Goal: Information Seeking & Learning: Learn about a topic

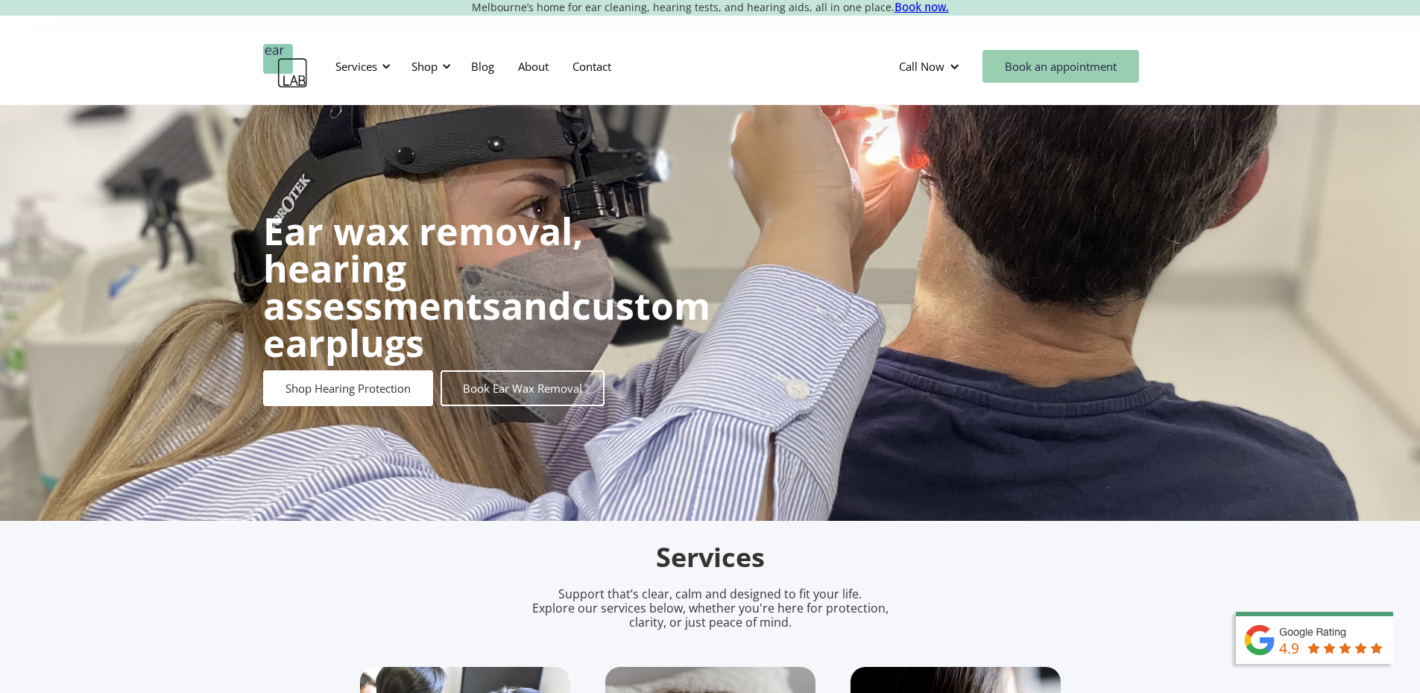
click at [929, 67] on link "Book an appointment" at bounding box center [1060, 66] width 157 height 33
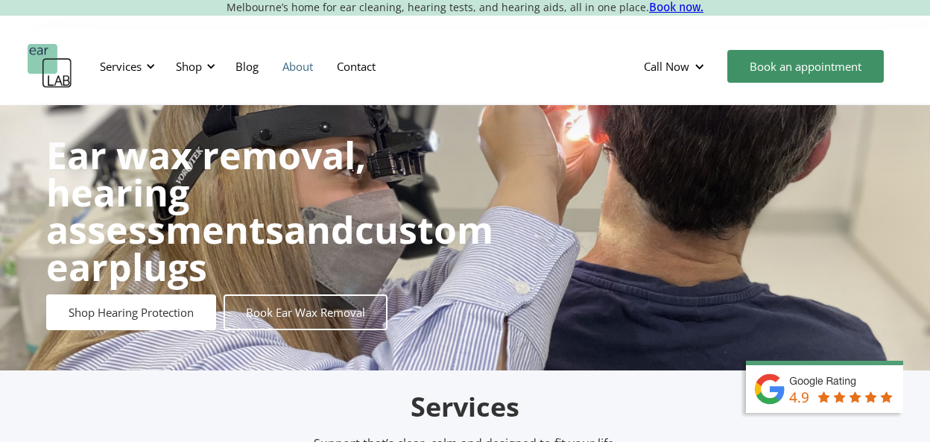
click at [304, 69] on link "About" at bounding box center [298, 66] width 54 height 43
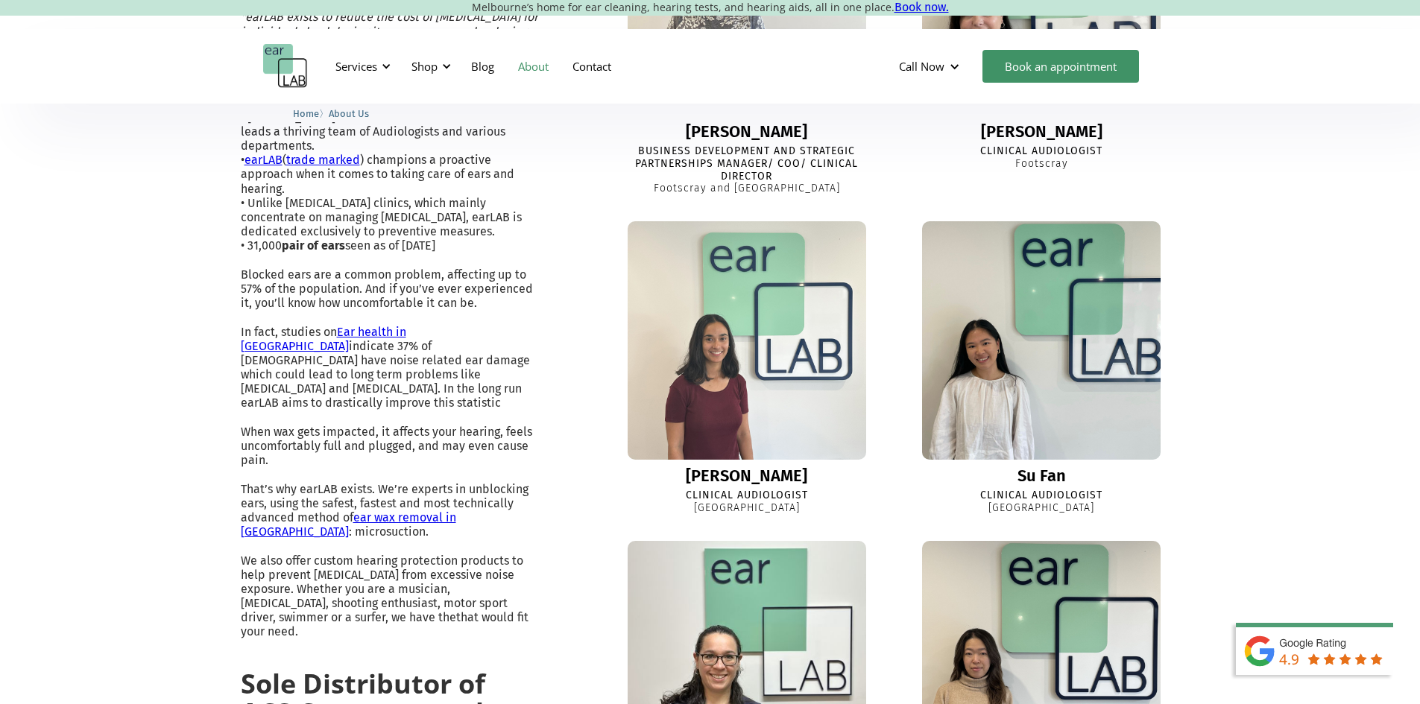
scroll to position [596, 0]
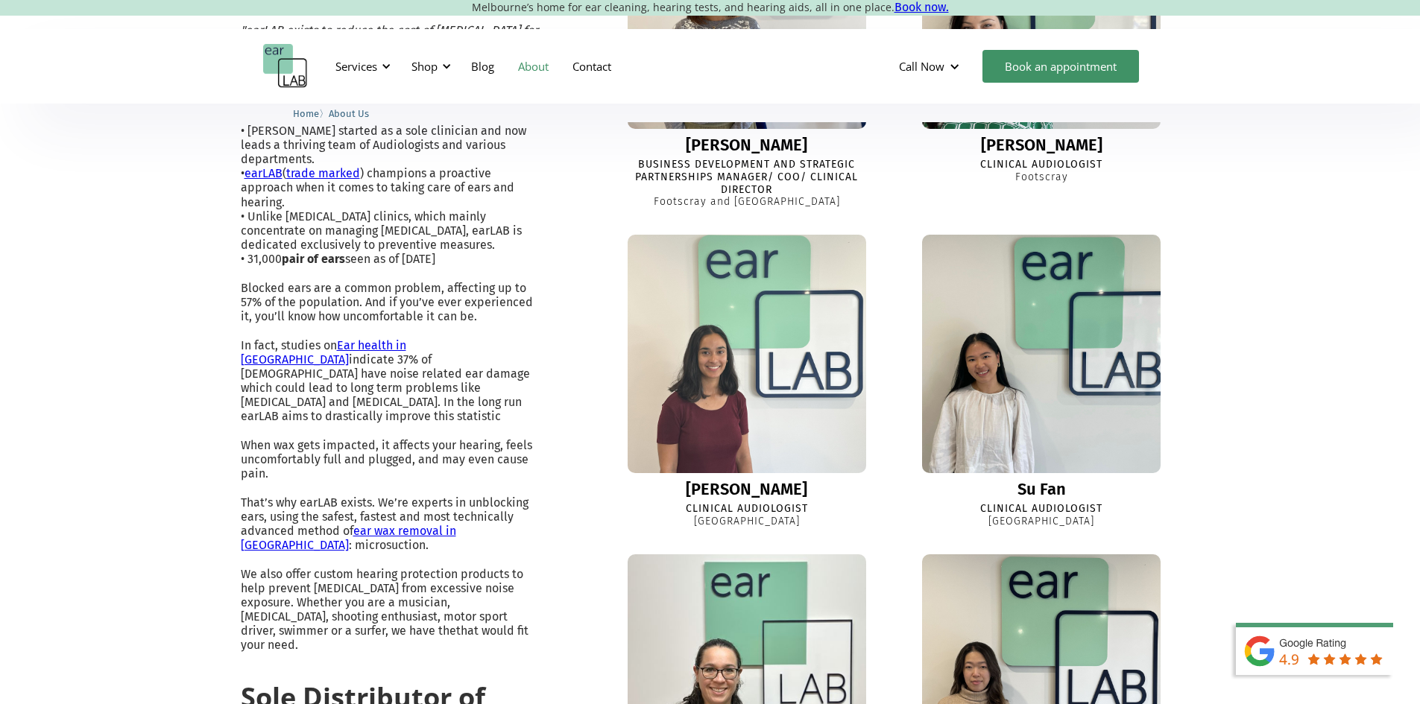
click at [762, 452] on img at bounding box center [747, 354] width 262 height 262
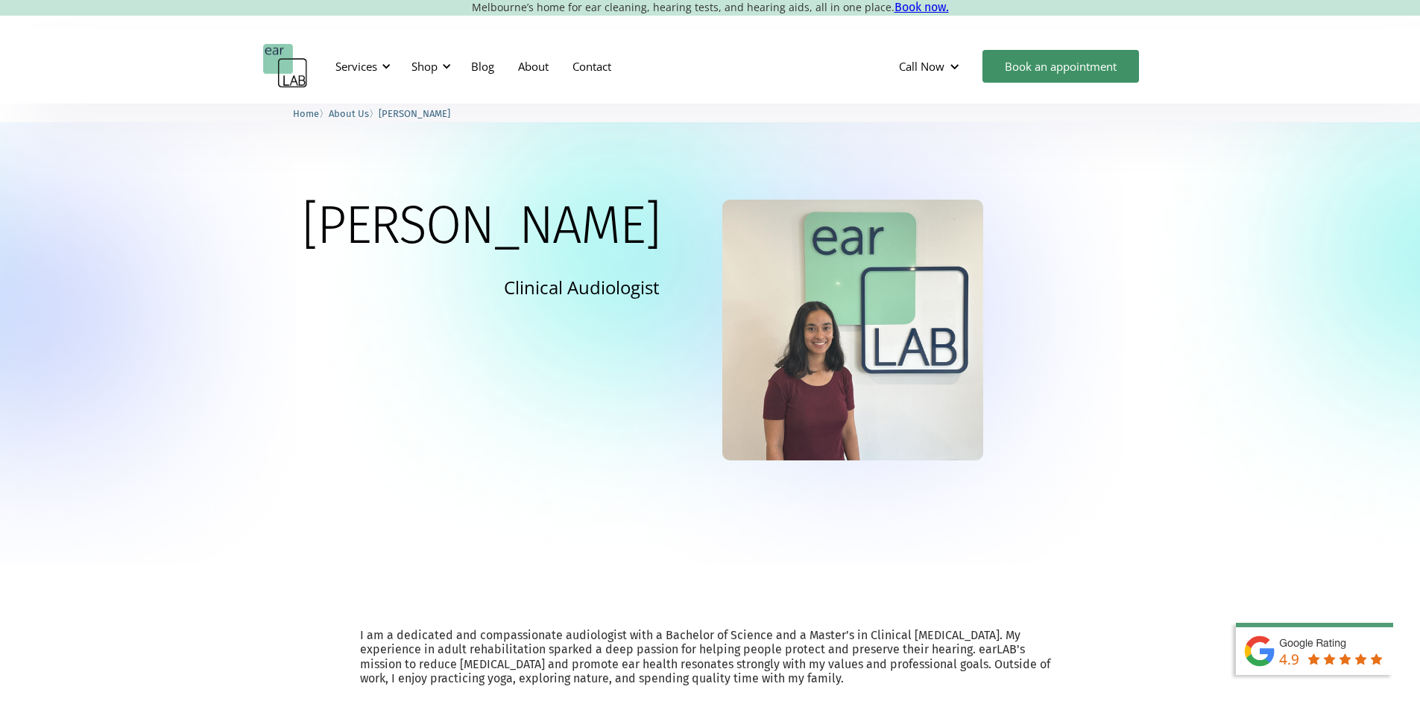
scroll to position [75, 0]
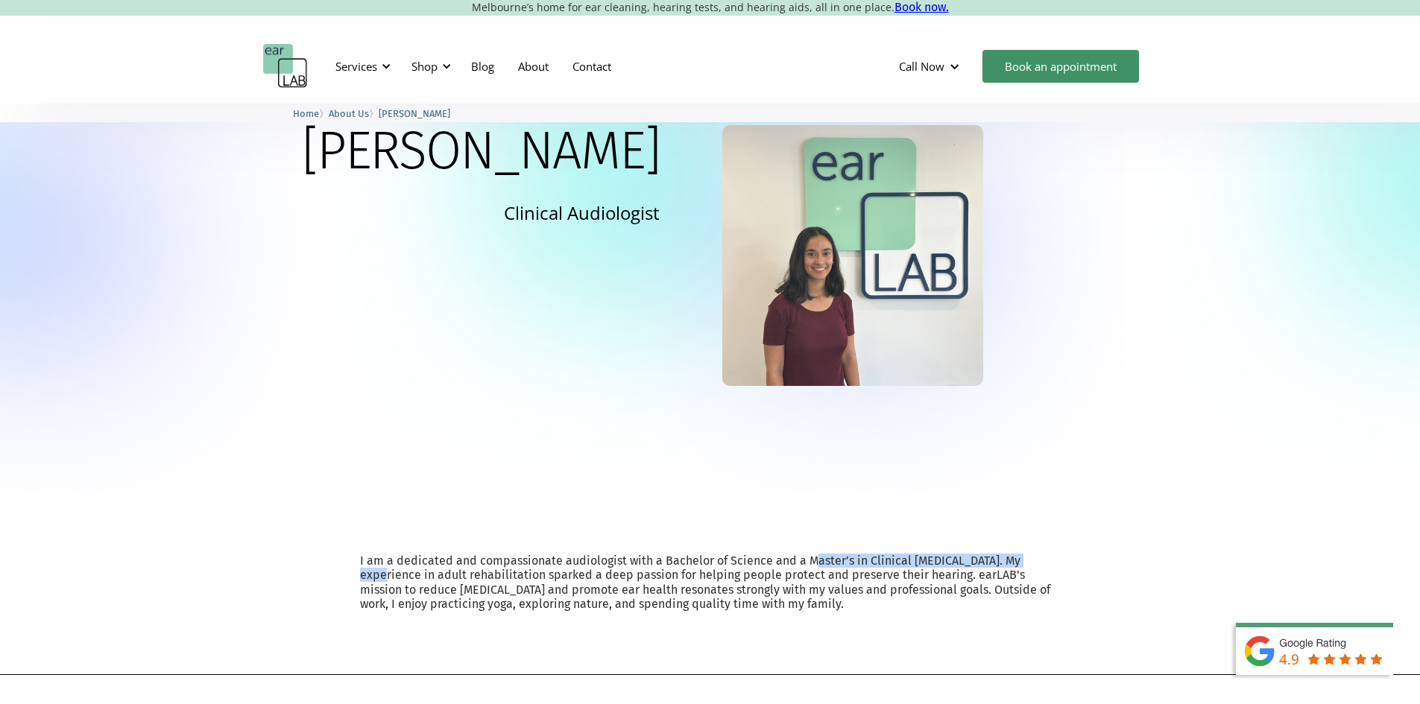
drag, startPoint x: 440, startPoint y: 574, endPoint x: 880, endPoint y: 559, distance: 440.0
click at [880, 559] on p "I am a dedicated and compassionate audiologist with a Bachelor of Science and a…" at bounding box center [710, 582] width 701 height 57
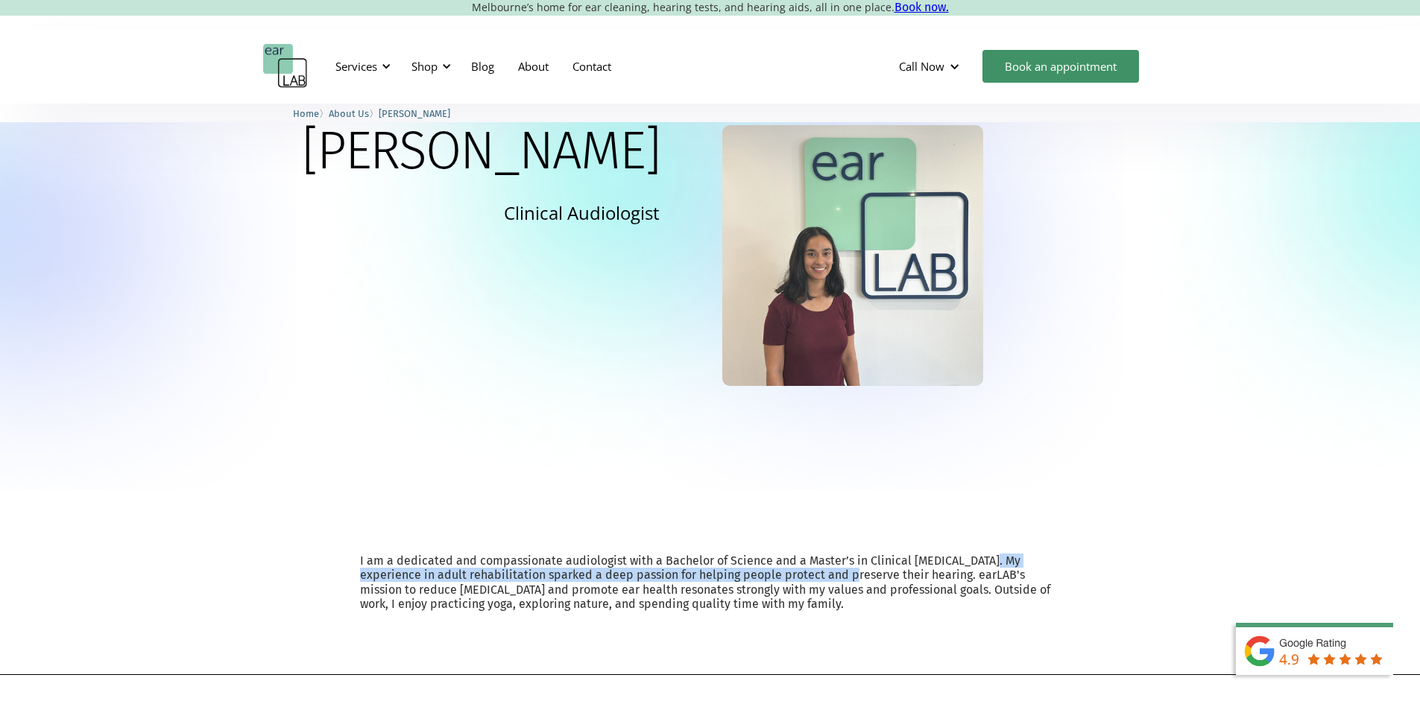
drag, startPoint x: 381, startPoint y: 575, endPoint x: 959, endPoint y: 582, distance: 578.4
click at [977, 582] on p "I am a dedicated and compassionate audiologist with a Bachelor of Science and a…" at bounding box center [710, 582] width 701 height 57
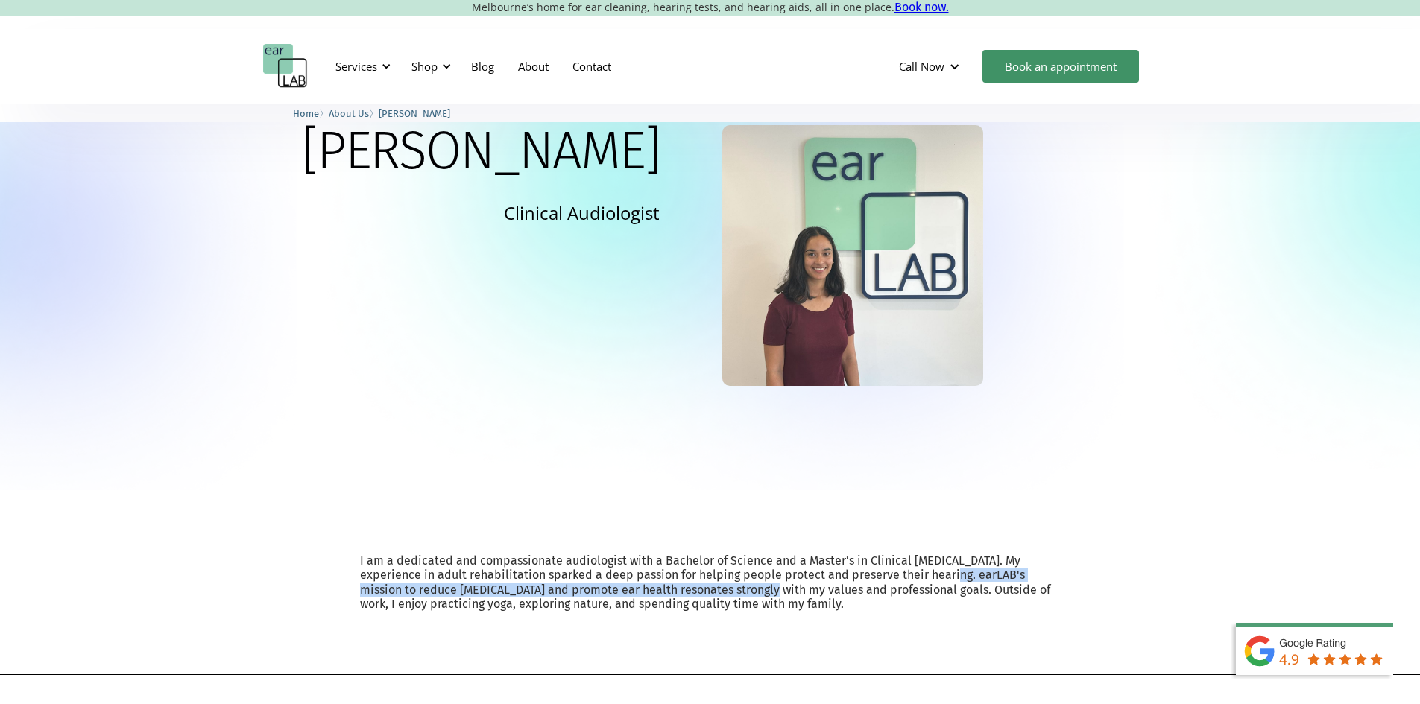
drag, startPoint x: 454, startPoint y: 597, endPoint x: 745, endPoint y: 592, distance: 290.7
click at [981, 592] on p "I am a dedicated and compassionate audiologist with a Bachelor of Science and a…" at bounding box center [710, 582] width 701 height 57
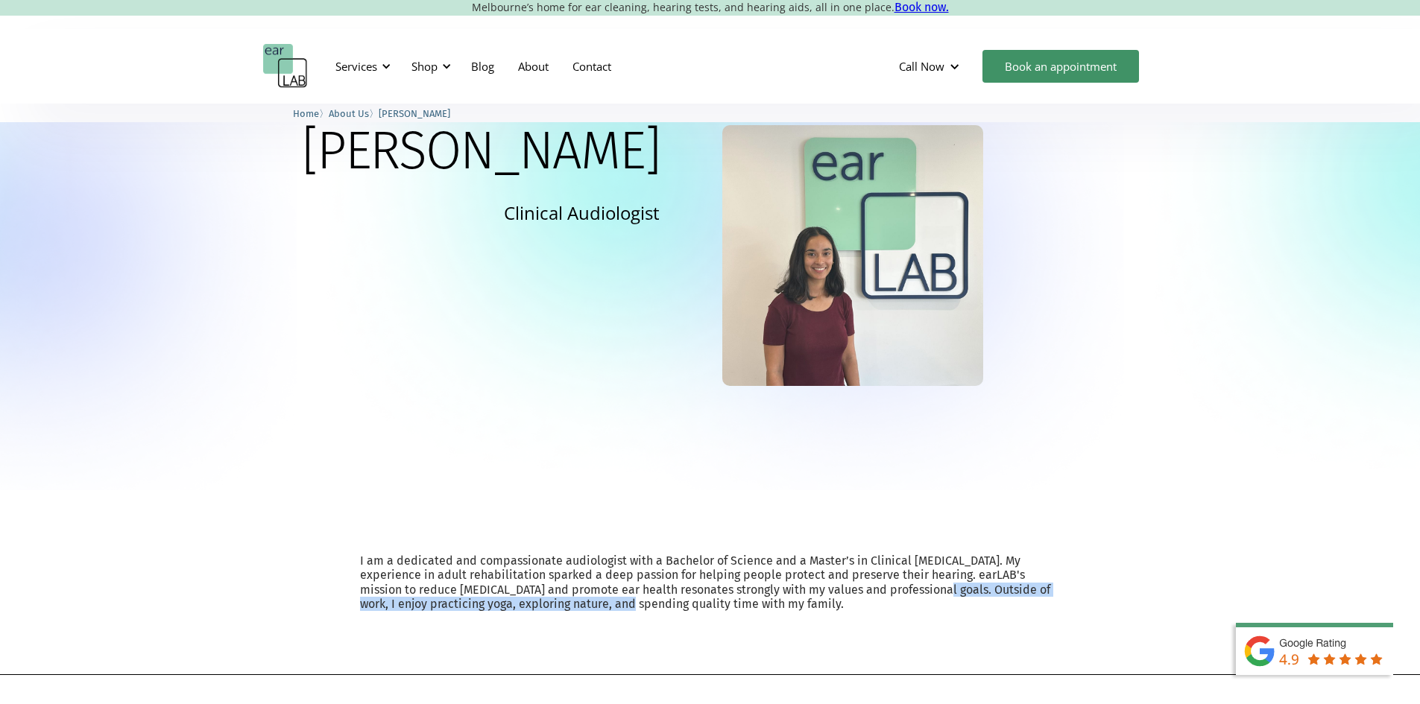
drag, startPoint x: 549, startPoint y: 611, endPoint x: 916, endPoint y: 613, distance: 366.7
click at [916, 611] on p "I am a dedicated and compassionate audiologist with a Bachelor of Science and a…" at bounding box center [710, 582] width 701 height 57
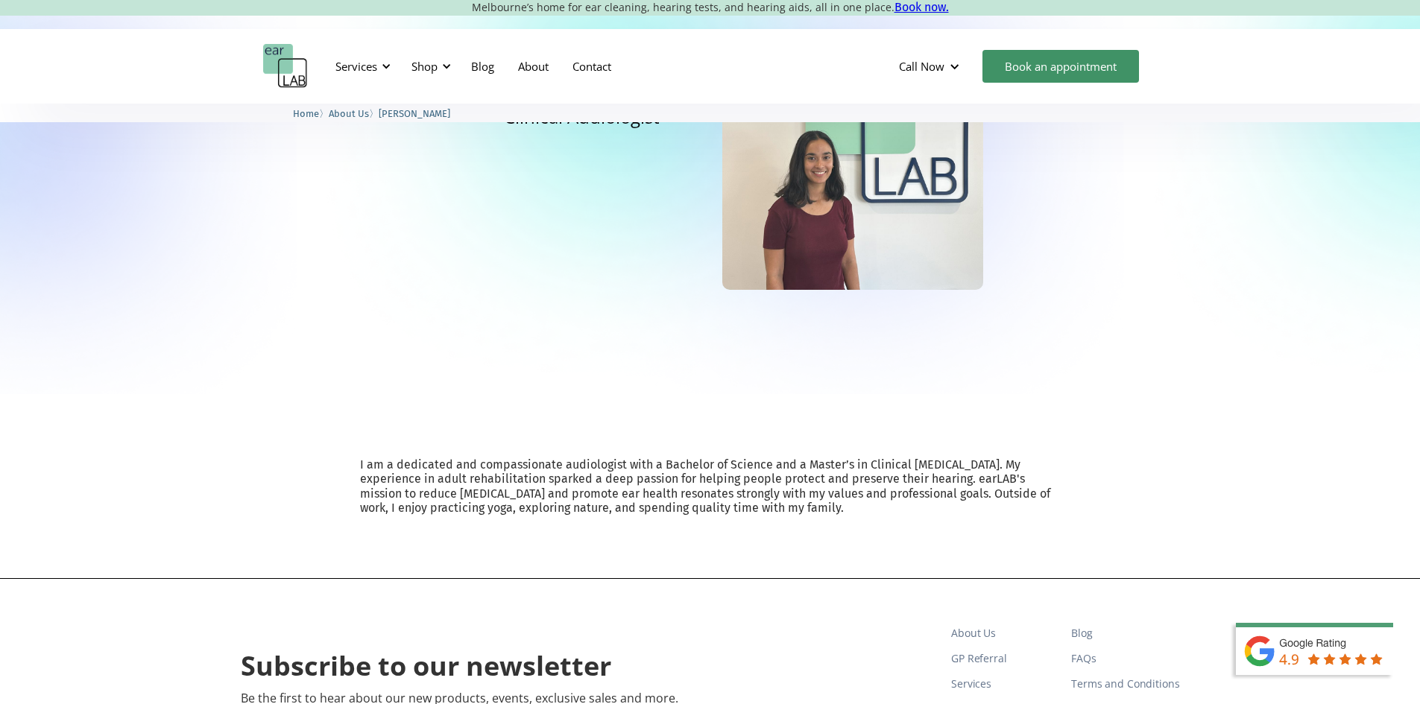
scroll to position [0, 0]
